Goal: Task Accomplishment & Management: Use online tool/utility

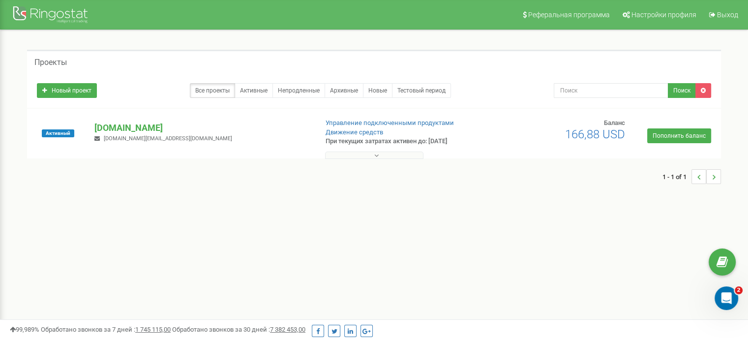
click at [392, 155] on button at bounding box center [374, 154] width 98 height 7
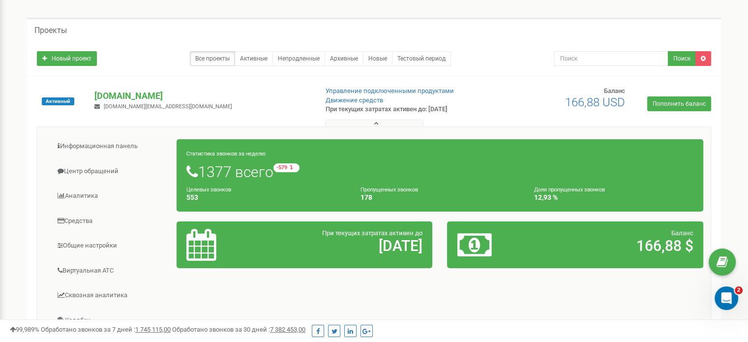
scroll to position [147, 0]
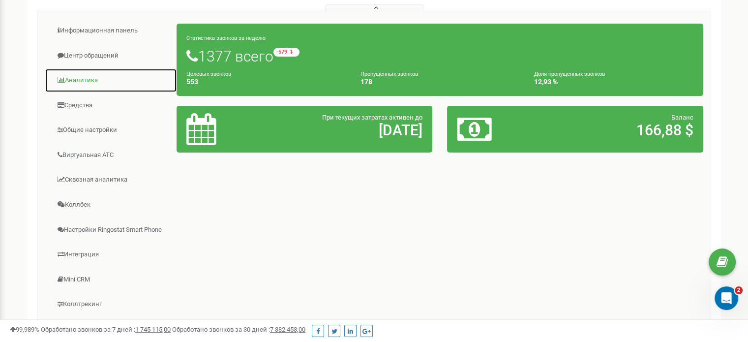
click at [89, 77] on link "Аналитика" at bounding box center [111, 80] width 132 height 24
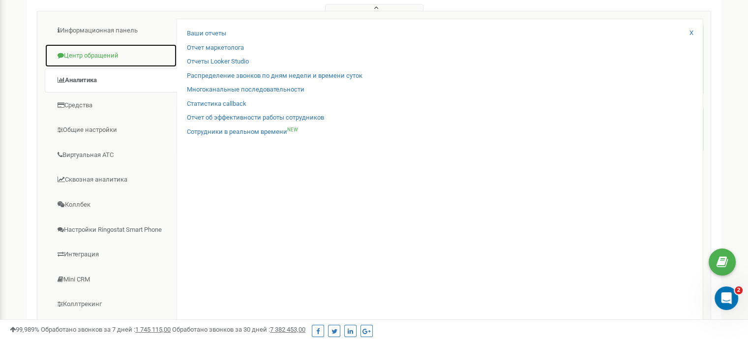
click at [97, 54] on link "Центр обращений" at bounding box center [111, 56] width 132 height 24
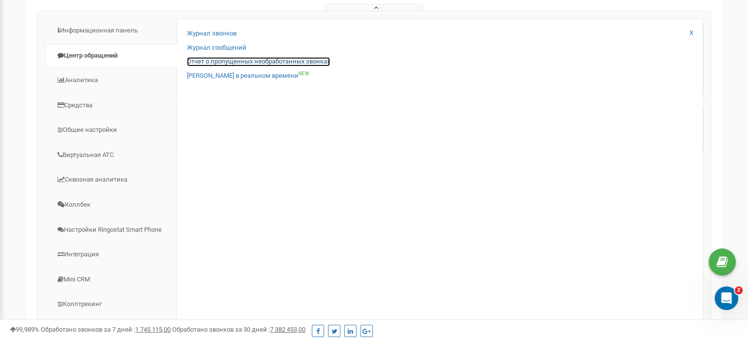
click at [225, 61] on link "Отчет о пропущенных необработанных звонках" at bounding box center [258, 61] width 143 height 9
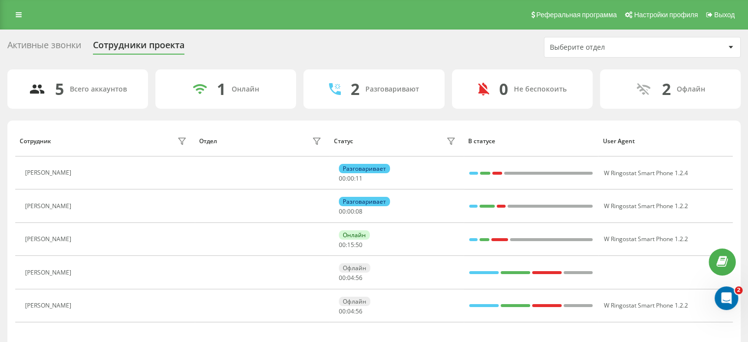
click at [56, 41] on div "Активные звонки" at bounding box center [44, 47] width 74 height 15
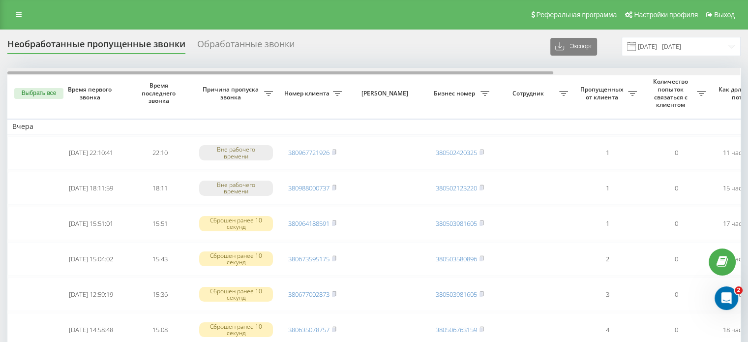
drag, startPoint x: 331, startPoint y: 73, endPoint x: 165, endPoint y: 70, distance: 165.7
click at [161, 74] on div at bounding box center [280, 72] width 546 height 3
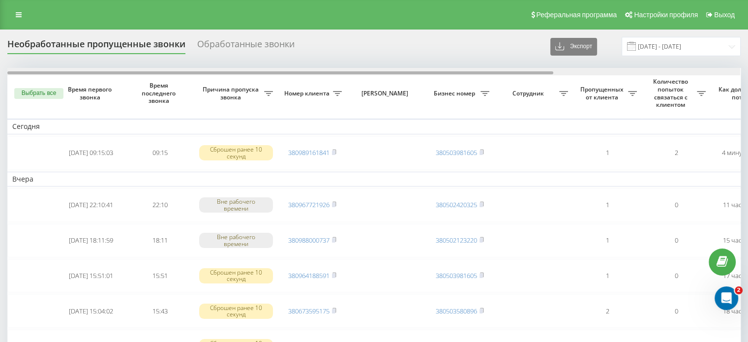
scroll to position [0, 250]
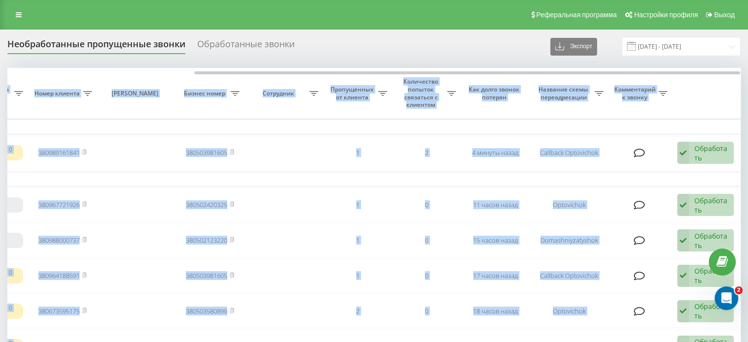
drag, startPoint x: 415, startPoint y: 69, endPoint x: 682, endPoint y: 76, distance: 267.0
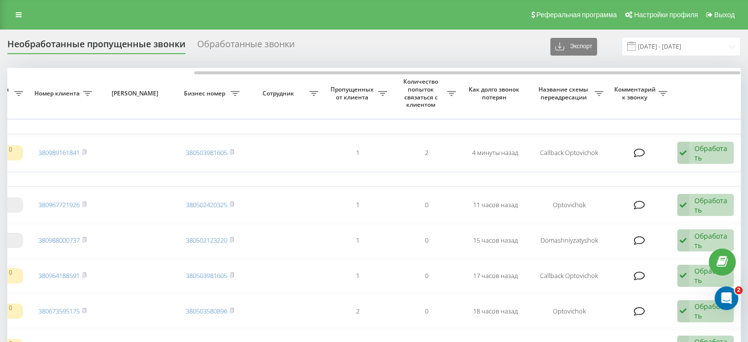
click at [484, 49] on div "Необработанные пропущенные звонки Обработанные звонки Экспорт .csv .xlsx [DATE]…" at bounding box center [373, 46] width 733 height 19
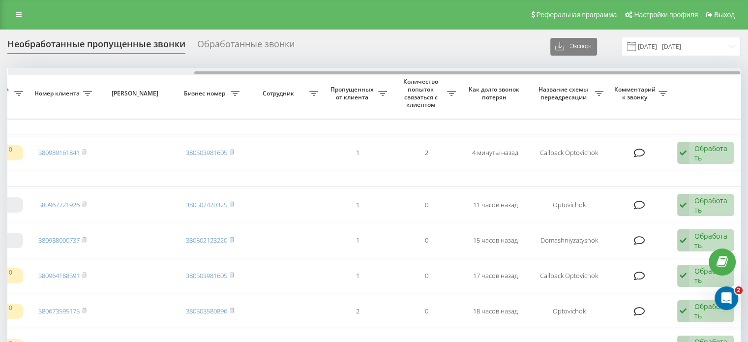
drag, startPoint x: 489, startPoint y: 70, endPoint x: 126, endPoint y: 70, distance: 362.7
click at [126, 70] on div at bounding box center [374, 71] width 732 height 7
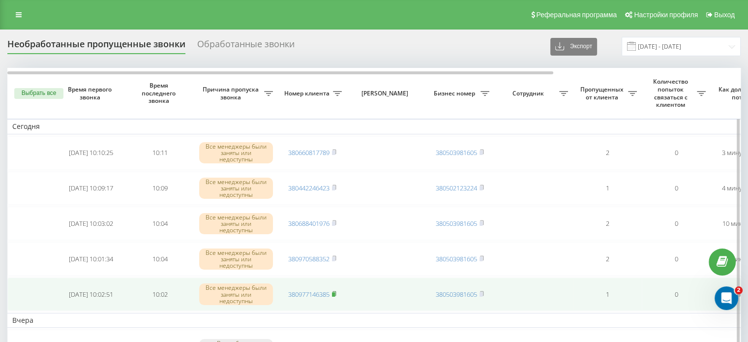
click at [335, 292] on rect at bounding box center [333, 294] width 3 height 4
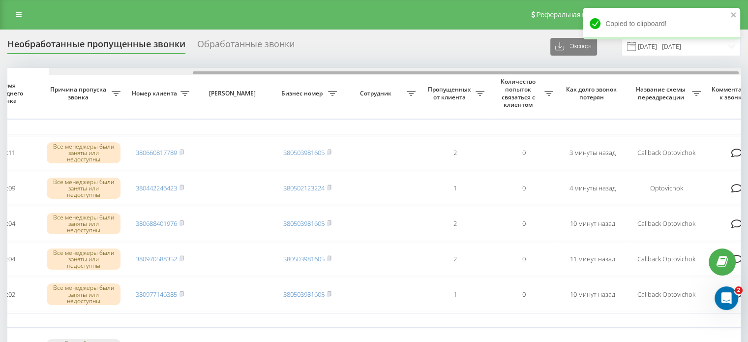
scroll to position [0, 85]
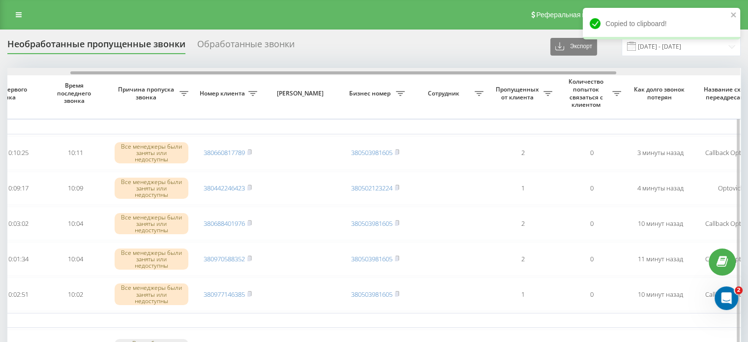
drag, startPoint x: 348, startPoint y: 71, endPoint x: 411, endPoint y: 69, distance: 63.0
click at [411, 69] on div at bounding box center [373, 71] width 732 height 7
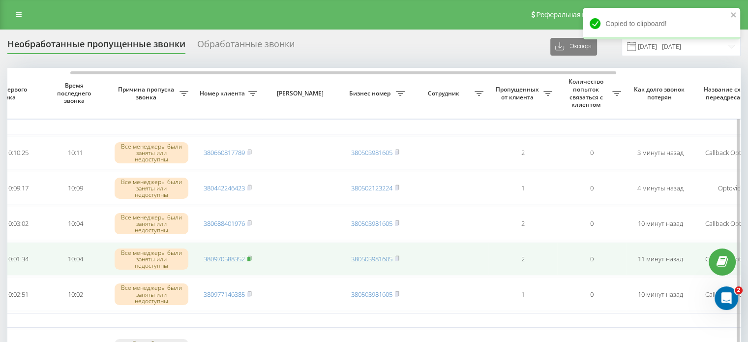
click at [250, 257] on rect at bounding box center [248, 259] width 3 height 4
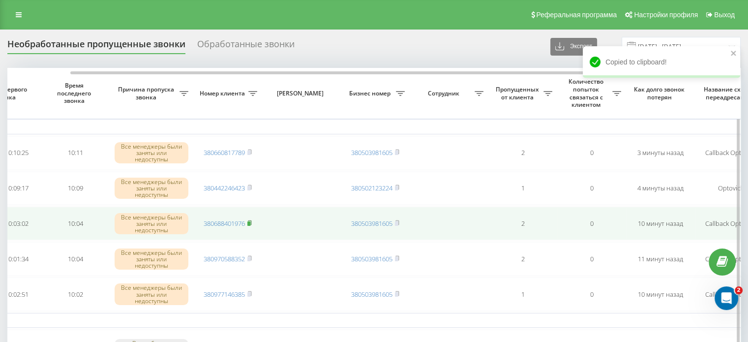
click at [250, 223] on rect at bounding box center [248, 223] width 3 height 4
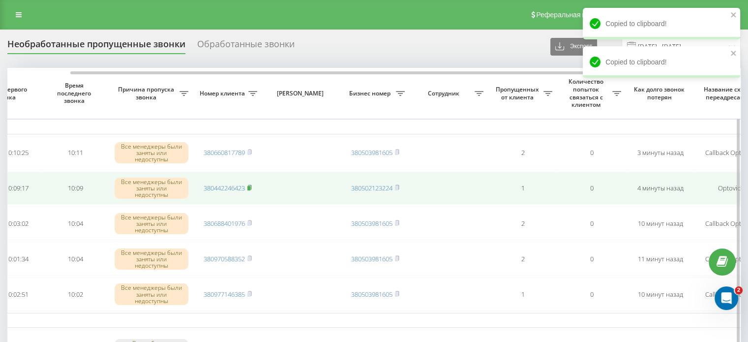
click at [249, 186] on rect at bounding box center [248, 188] width 3 height 4
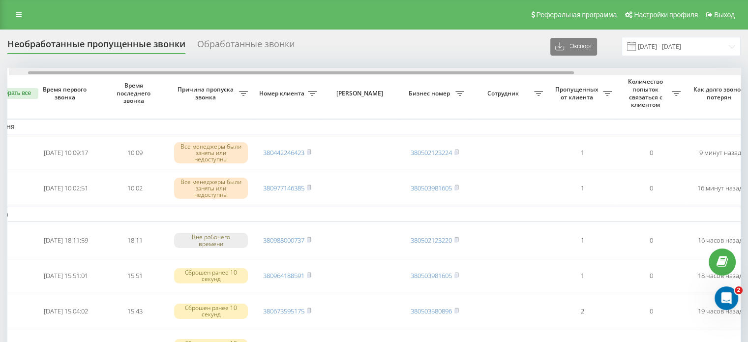
scroll to position [0, 250]
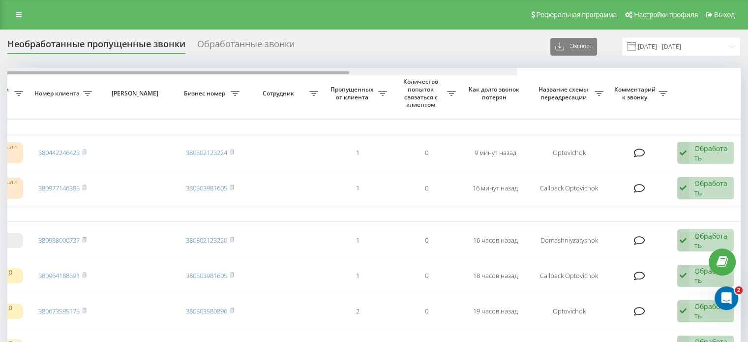
drag, startPoint x: 326, startPoint y: 72, endPoint x: 752, endPoint y: 96, distance: 426.8
click at [747, 92] on html "optovichok.com.ua Проекты optovichok.com.ua Дашборд Центр обращений Журнал звон…" at bounding box center [374, 171] width 748 height 342
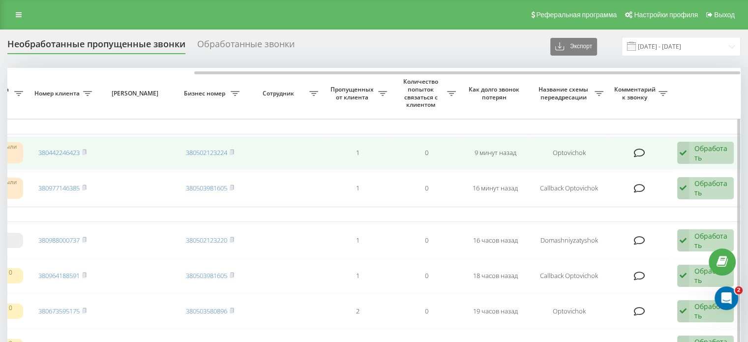
click at [694, 145] on div "Обработать" at bounding box center [711, 153] width 34 height 19
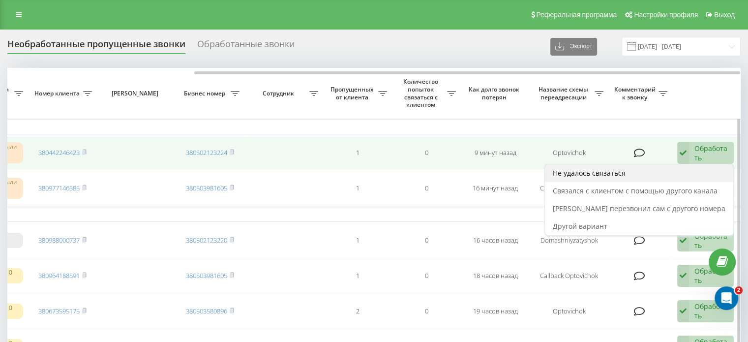
click at [647, 175] on div "Не удалось связаться" at bounding box center [639, 173] width 188 height 18
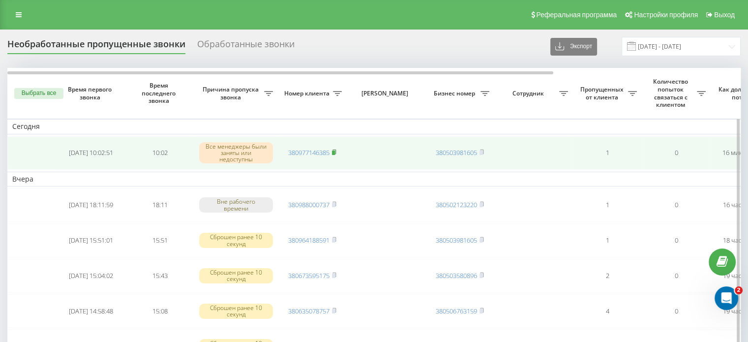
click at [335, 151] on rect at bounding box center [333, 152] width 3 height 4
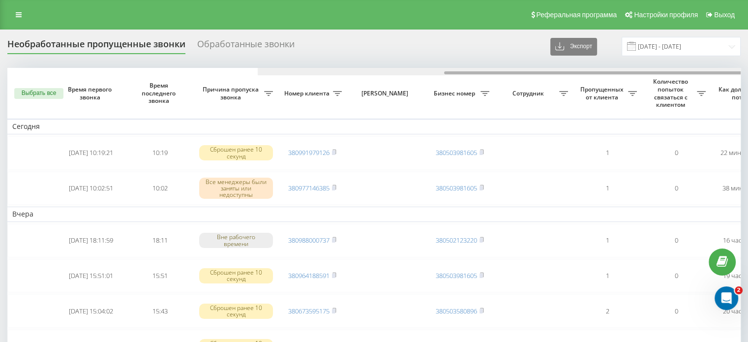
scroll to position [0, 250]
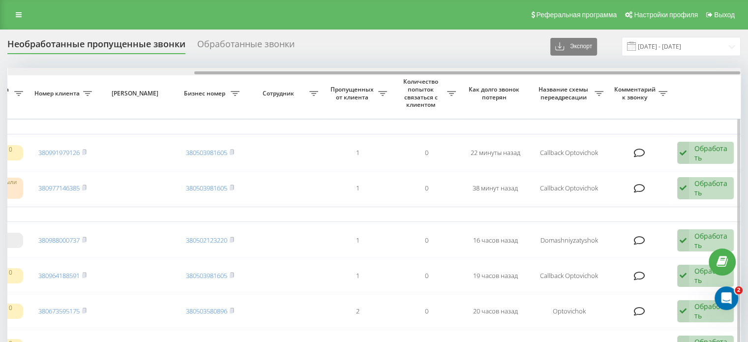
drag, startPoint x: 423, startPoint y: 69, endPoint x: 589, endPoint y: 74, distance: 165.7
click at [589, 74] on div at bounding box center [374, 71] width 732 height 7
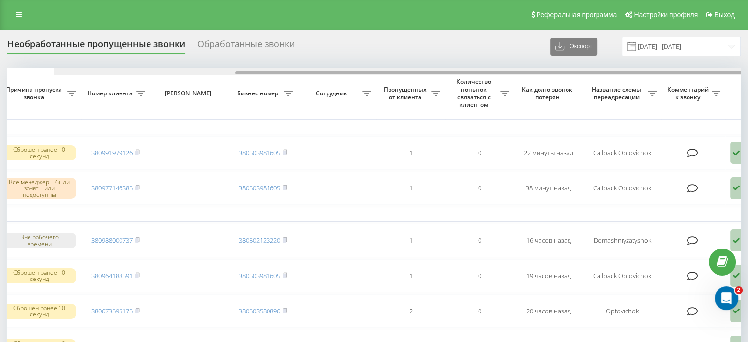
scroll to position [0, 0]
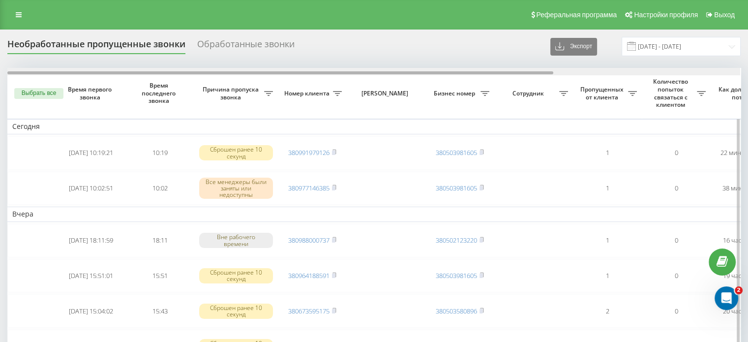
drag, startPoint x: 552, startPoint y: 72, endPoint x: 293, endPoint y: 80, distance: 259.6
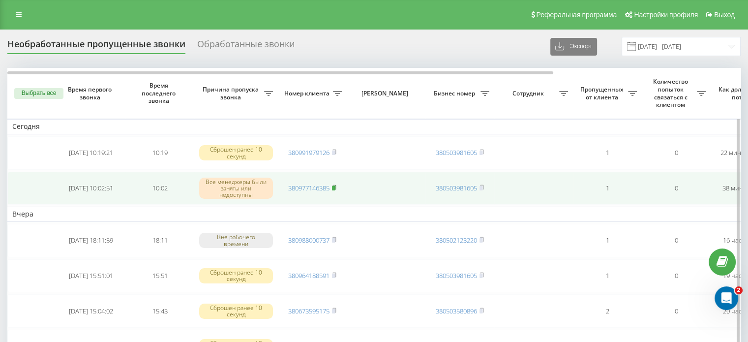
click at [336, 187] on icon at bounding box center [334, 187] width 4 height 6
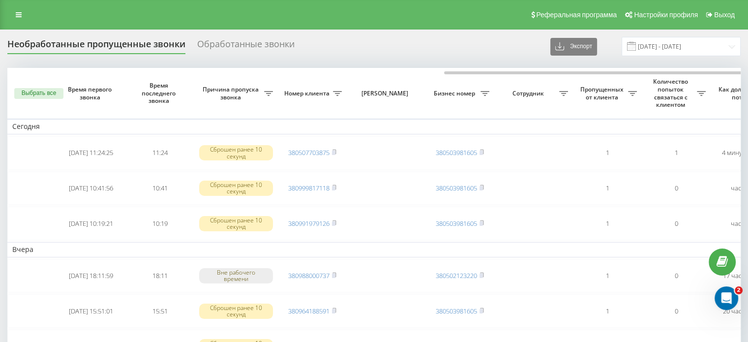
scroll to position [0, 250]
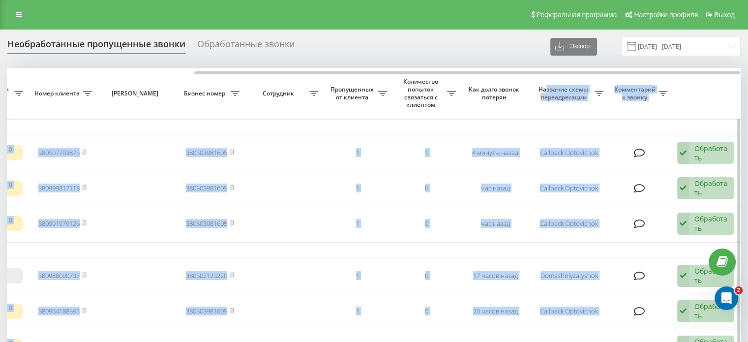
drag, startPoint x: 318, startPoint y: 70, endPoint x: 545, endPoint y: 78, distance: 226.7
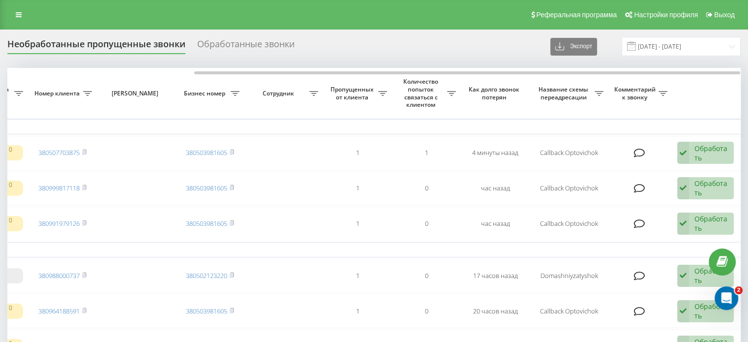
drag, startPoint x: 433, startPoint y: 43, endPoint x: 444, endPoint y: 58, distance: 19.7
click at [433, 43] on div "Необработанные пропущенные звонки Обработанные звонки Экспорт .csv .xlsx [DATE]…" at bounding box center [373, 46] width 733 height 19
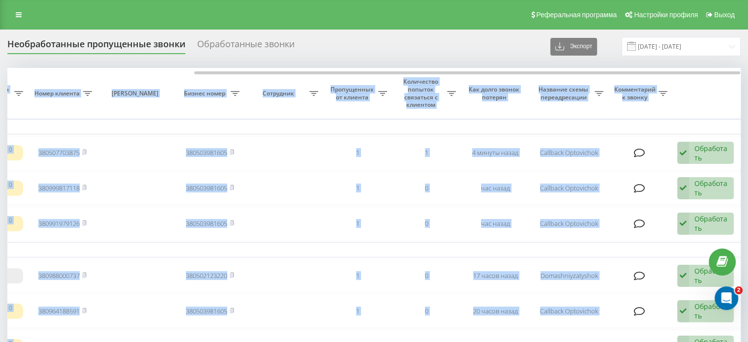
drag, startPoint x: 447, startPoint y: 69, endPoint x: 182, endPoint y: 58, distance: 265.6
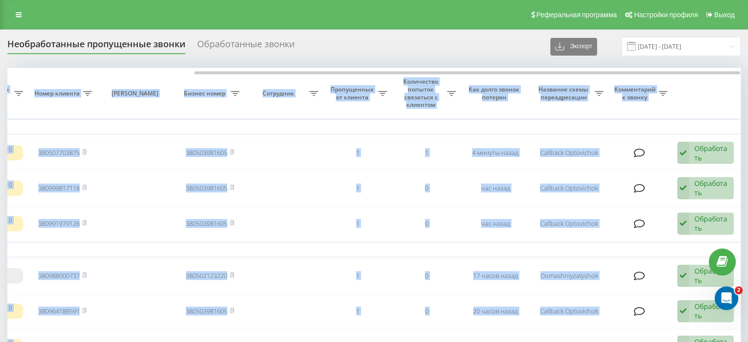
drag, startPoint x: 356, startPoint y: 69, endPoint x: 162, endPoint y: 63, distance: 194.2
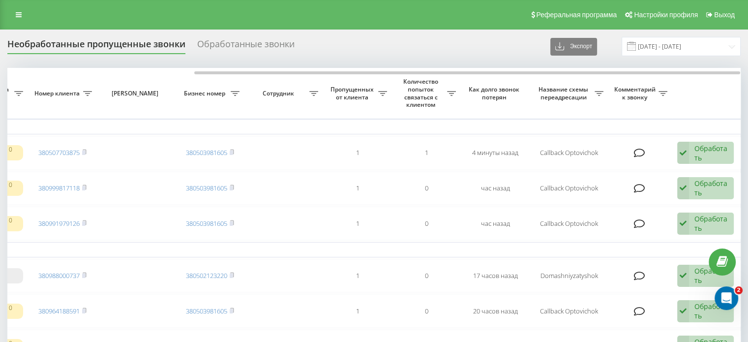
click at [321, 42] on div "Необработанные пропущенные звонки Обработанные звонки Экспорт .csv .xlsx [DATE]…" at bounding box center [373, 46] width 733 height 19
drag, startPoint x: 310, startPoint y: 69, endPoint x: 127, endPoint y: 76, distance: 183.0
click at [116, 73] on div at bounding box center [374, 71] width 732 height 7
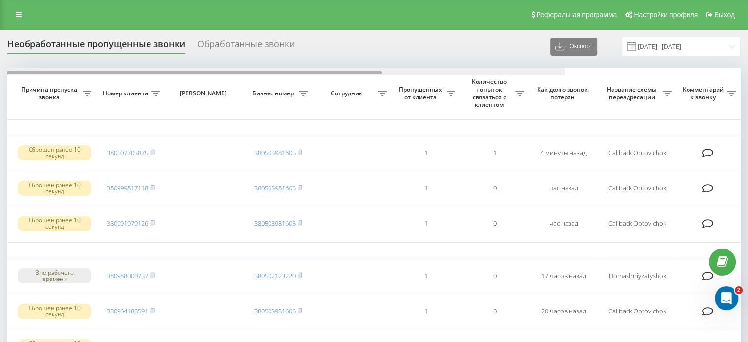
scroll to position [0, 0]
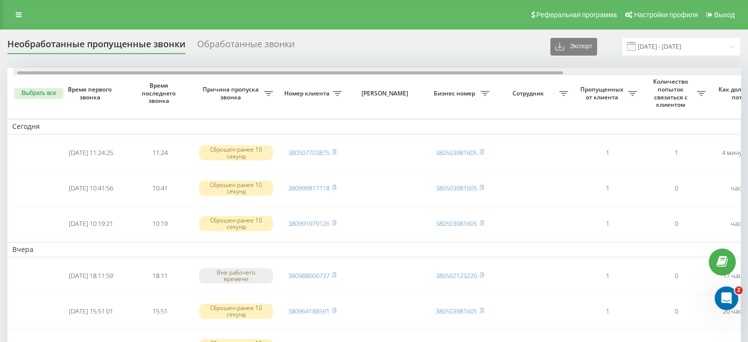
drag, startPoint x: 289, startPoint y: 72, endPoint x: 162, endPoint y: 10, distance: 141.1
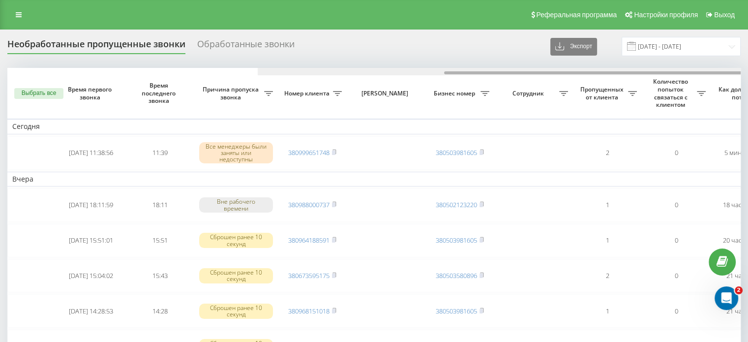
scroll to position [0, 250]
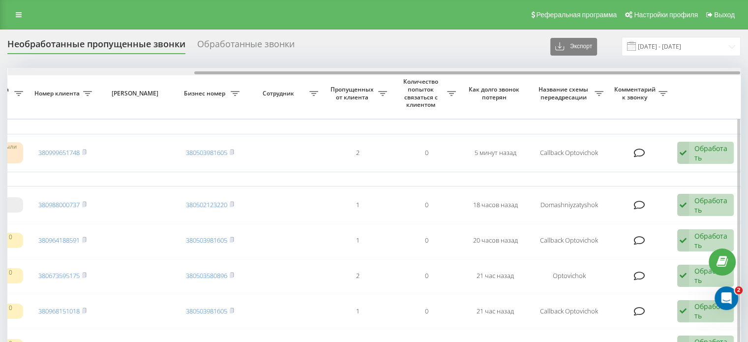
drag, startPoint x: 354, startPoint y: 74, endPoint x: 372, endPoint y: 73, distance: 17.2
click at [372, 73] on div at bounding box center [374, 71] width 732 height 7
